Goal: Transaction & Acquisition: Purchase product/service

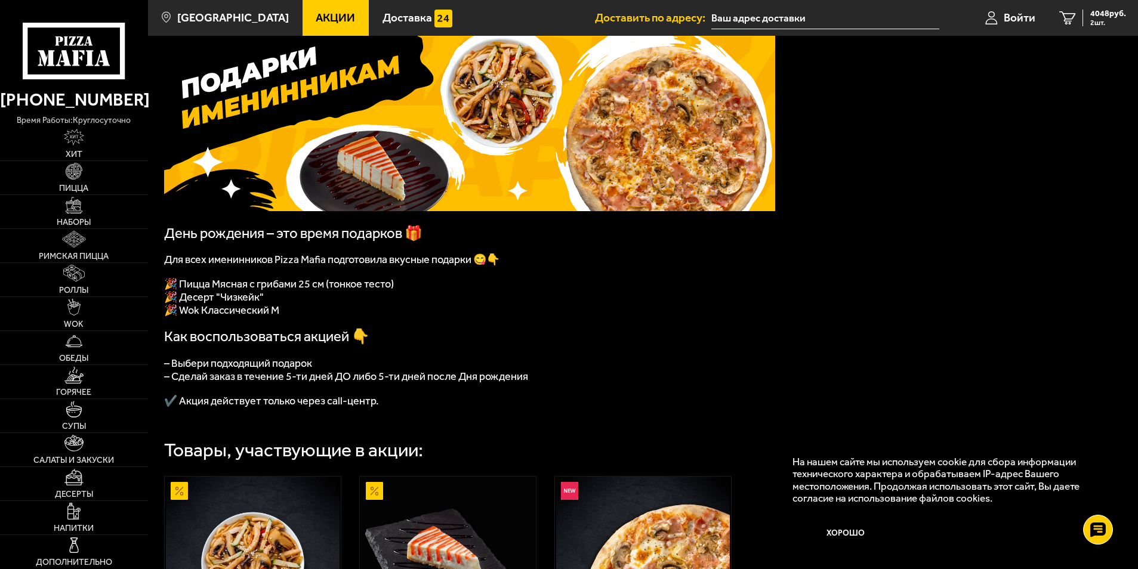
scroll to position [44, 0]
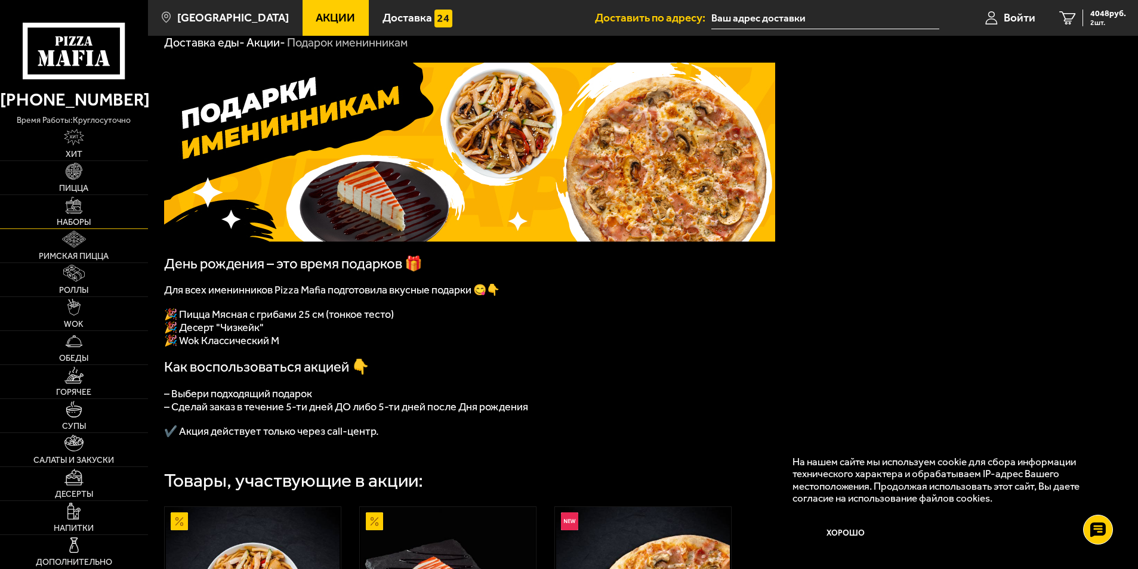
click at [88, 211] on link "Наборы" at bounding box center [74, 211] width 148 height 33
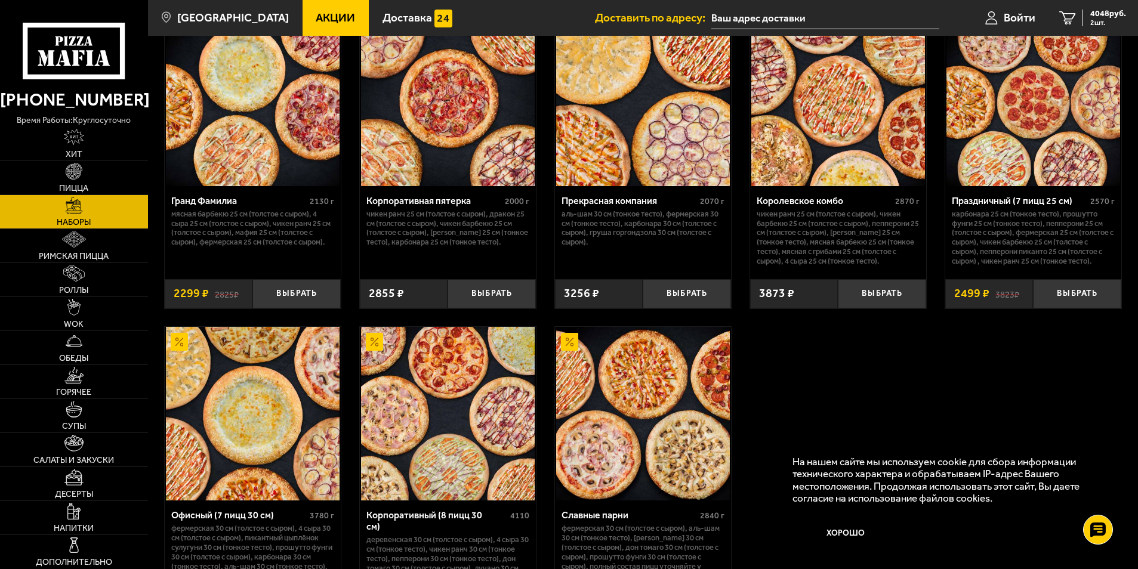
scroll to position [1611, 0]
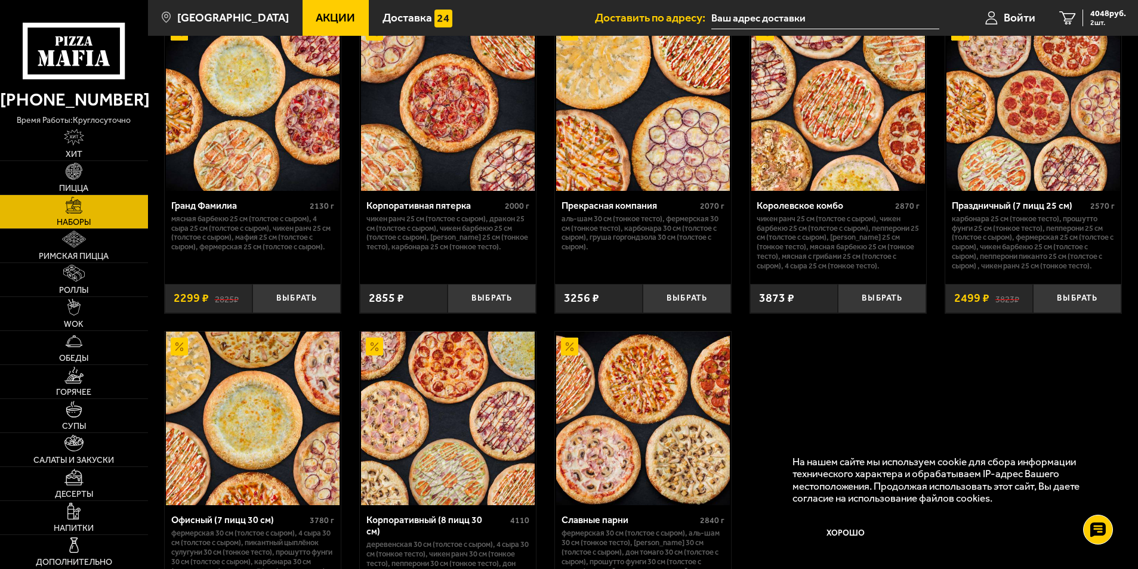
click at [316, 18] on span "Акции" at bounding box center [335, 17] width 39 height 11
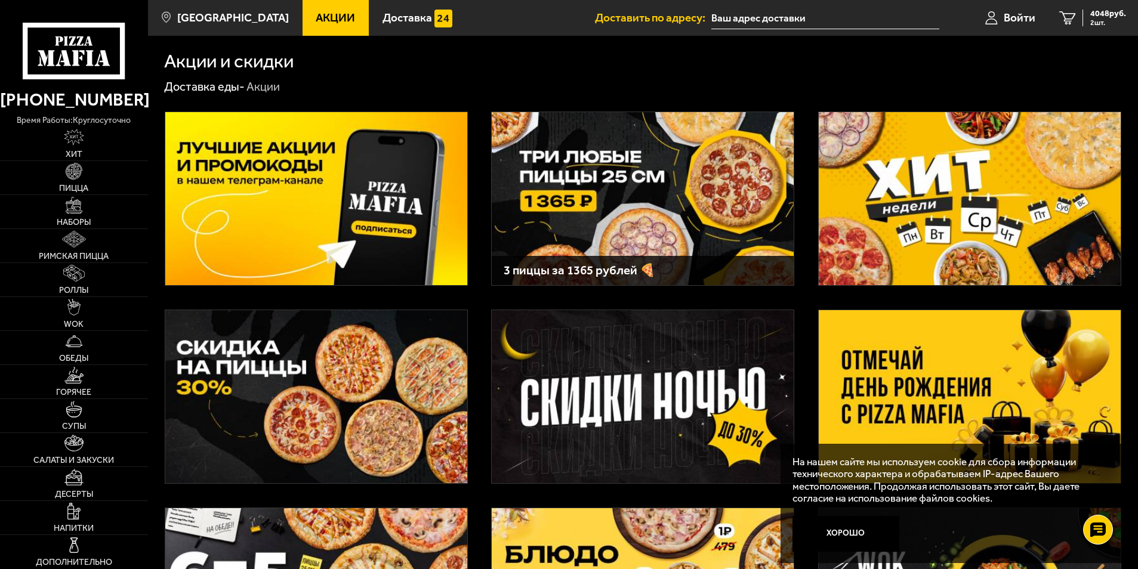
click at [909, 351] on img at bounding box center [970, 396] width 302 height 173
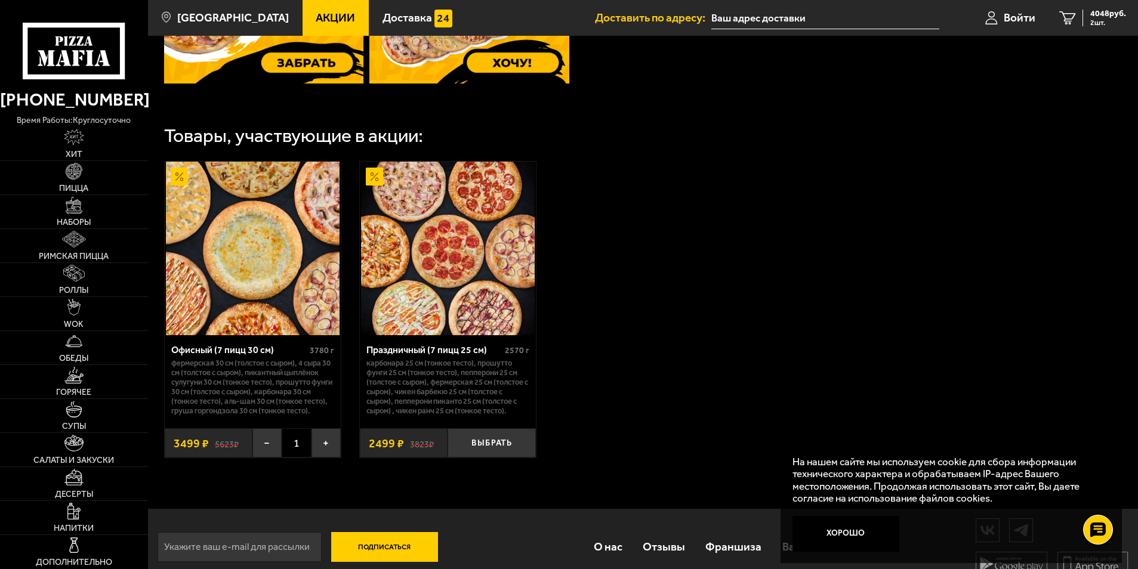
scroll to position [629, 0]
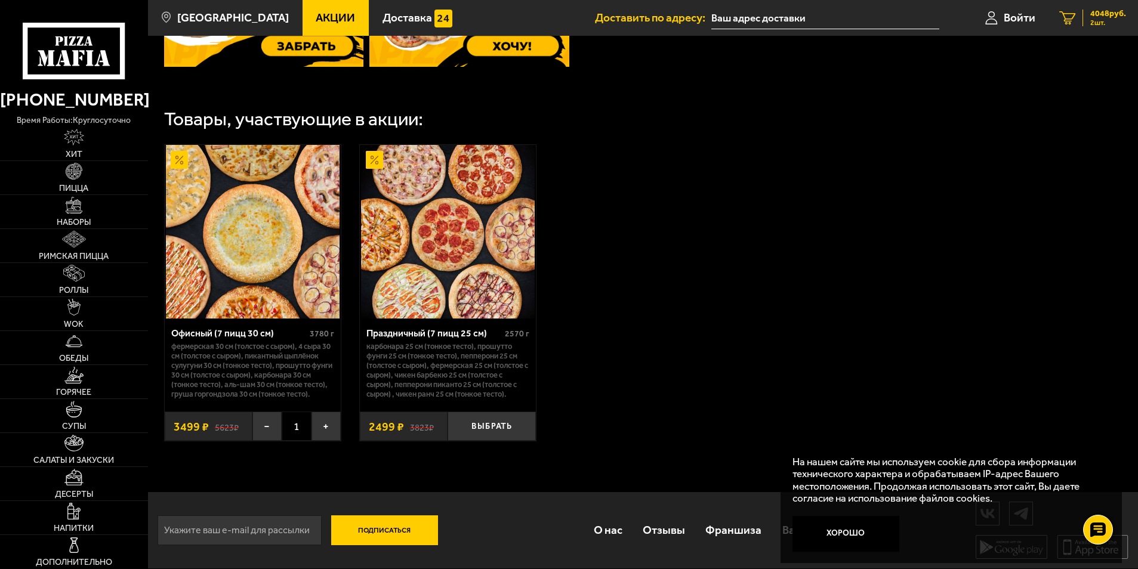
click at [1103, 26] on span "2 шт." at bounding box center [1108, 22] width 36 height 7
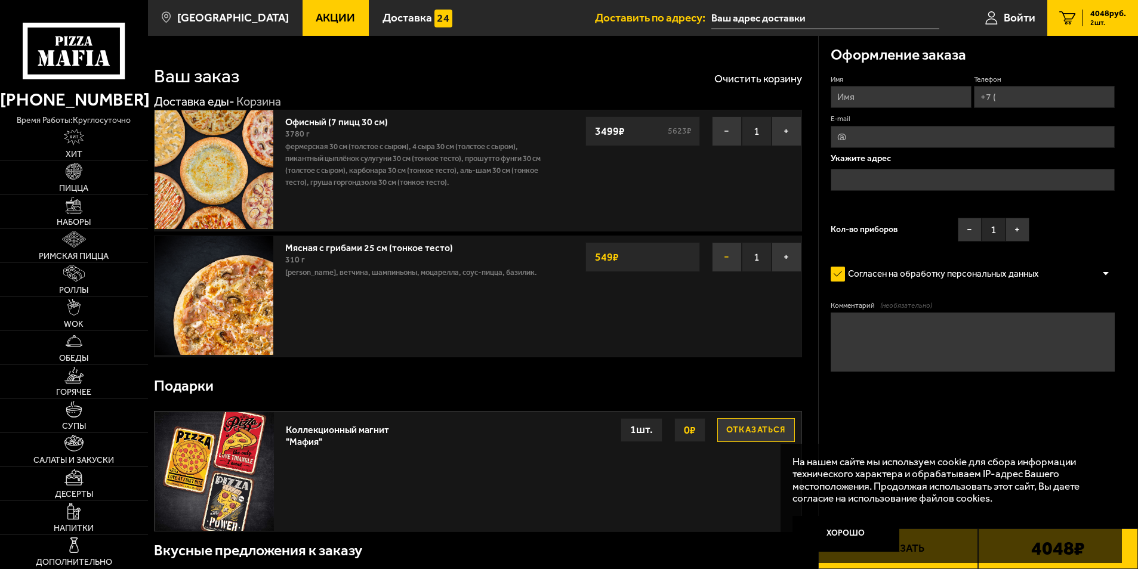
click at [728, 262] on button "−" at bounding box center [727, 257] width 30 height 30
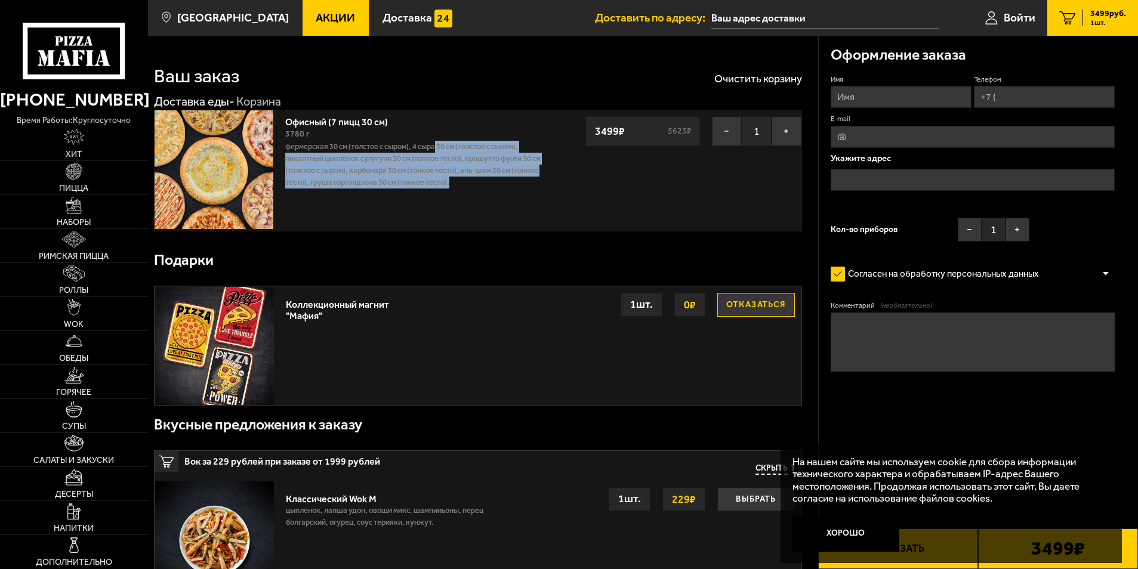
drag, startPoint x: 527, startPoint y: 188, endPoint x: 438, endPoint y: 144, distance: 99.5
click at [438, 144] on p "Фермерская 30 см (толстое с сыром), 4 сыра 30 см (толстое с сыром), Пикантный ц…" at bounding box center [417, 164] width 264 height 47
